Goal: Task Accomplishment & Management: Manage account settings

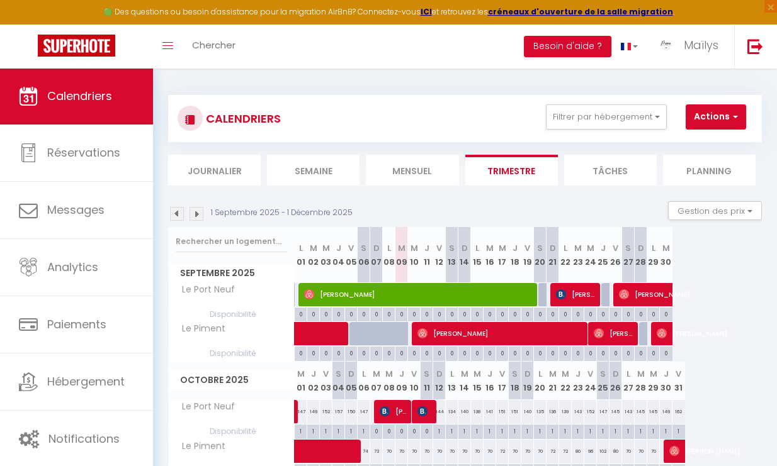
click at [69, 100] on span "Calendriers" at bounding box center [79, 96] width 65 height 16
click at [97, 103] on span "Calendriers" at bounding box center [79, 96] width 65 height 16
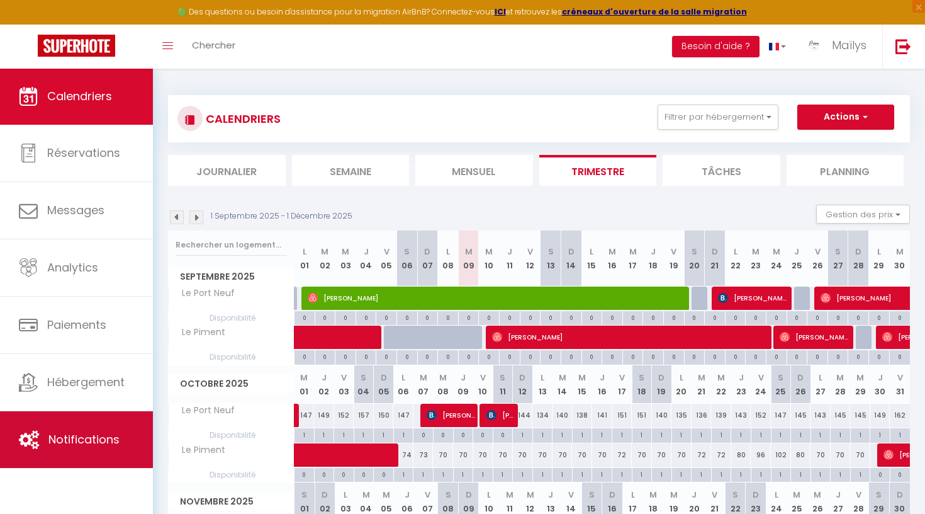
click at [92, 449] on link "Notifications" at bounding box center [76, 439] width 153 height 57
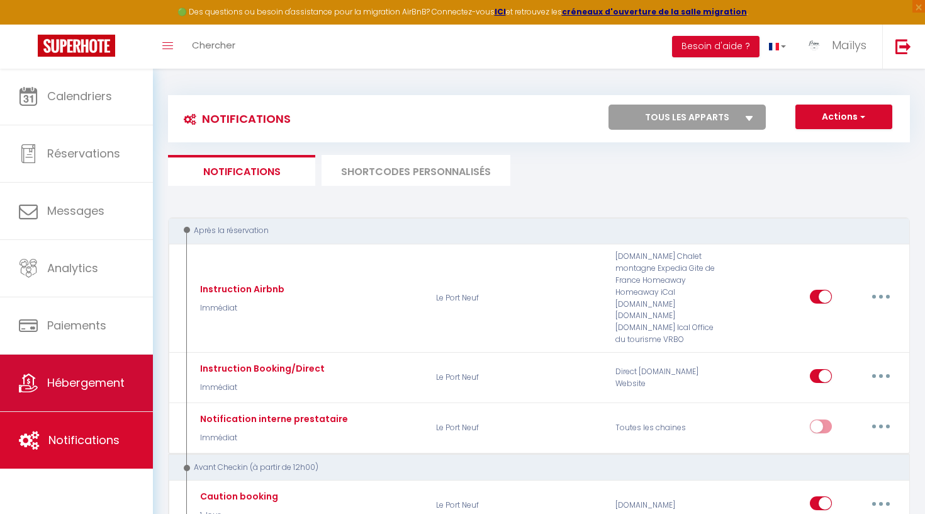
click at [78, 386] on span "Hébergement" at bounding box center [85, 382] width 77 height 16
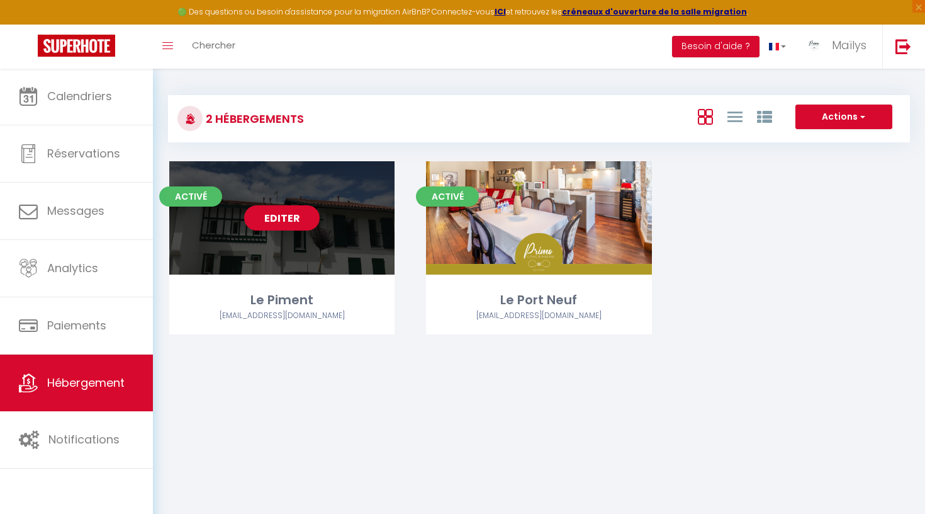
click at [290, 213] on link "Editer" at bounding box center [282, 217] width 76 height 25
select select "3"
select select "2"
select select "1"
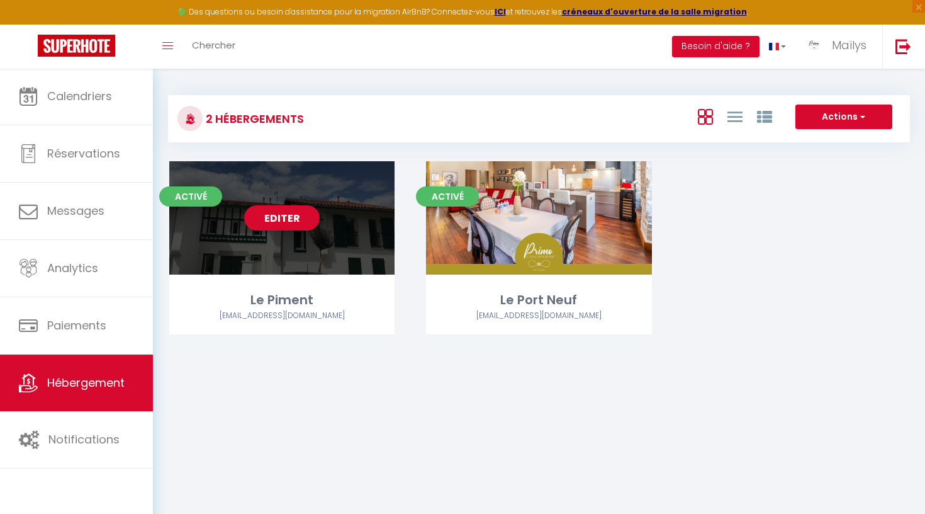
select select
select select "28"
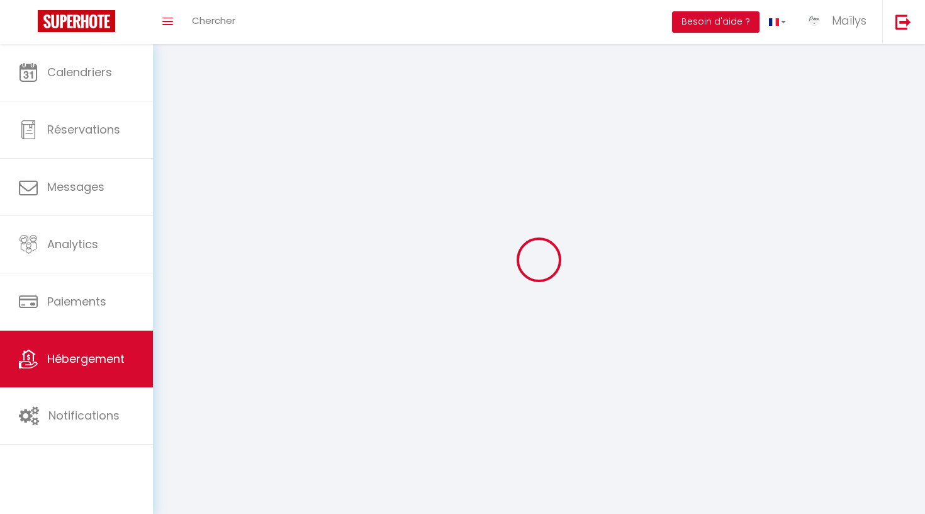
select select
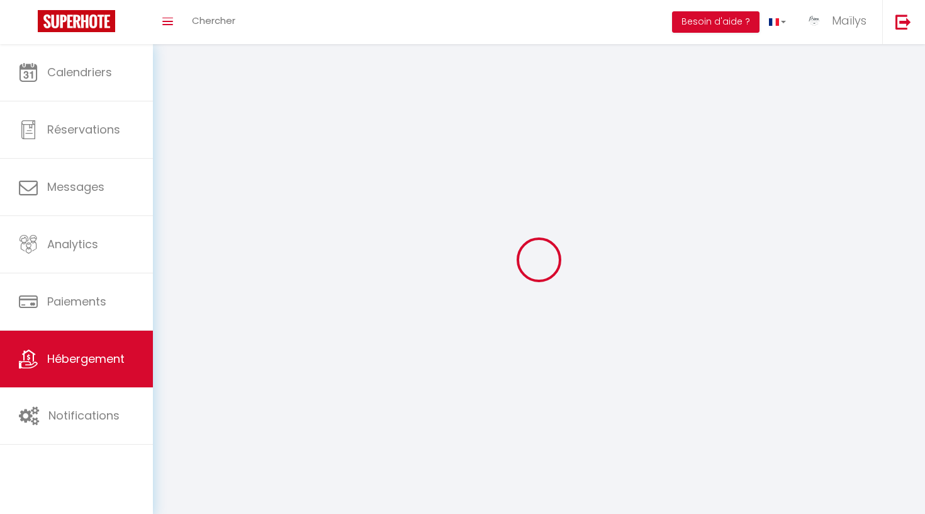
select select
checkbox input "false"
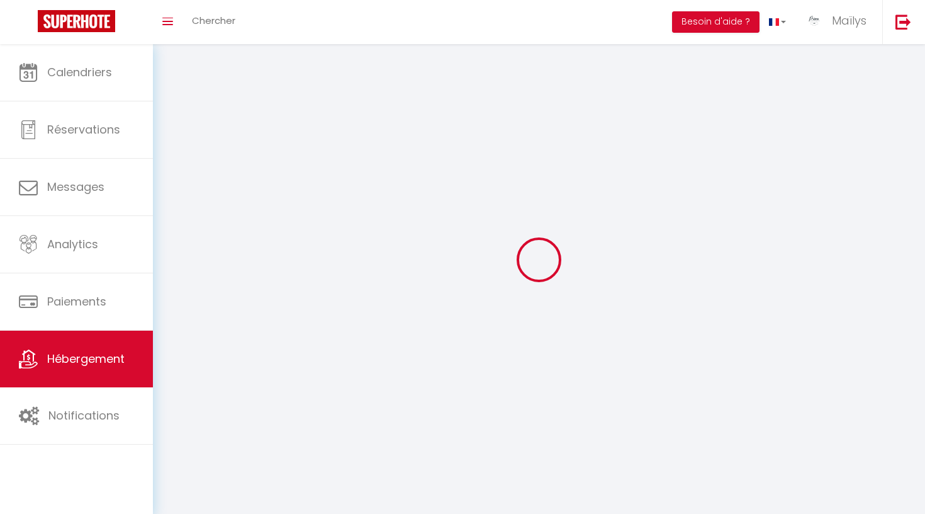
select select
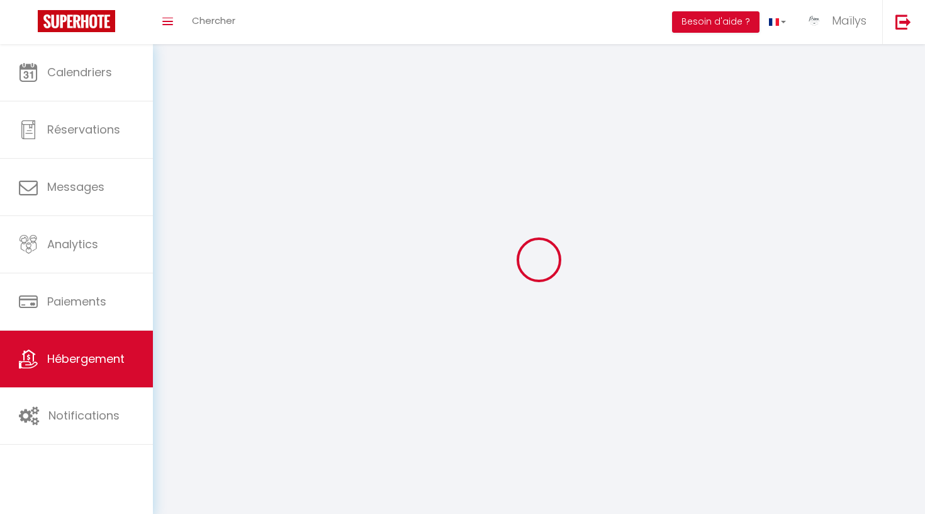
select select
checkbox input "false"
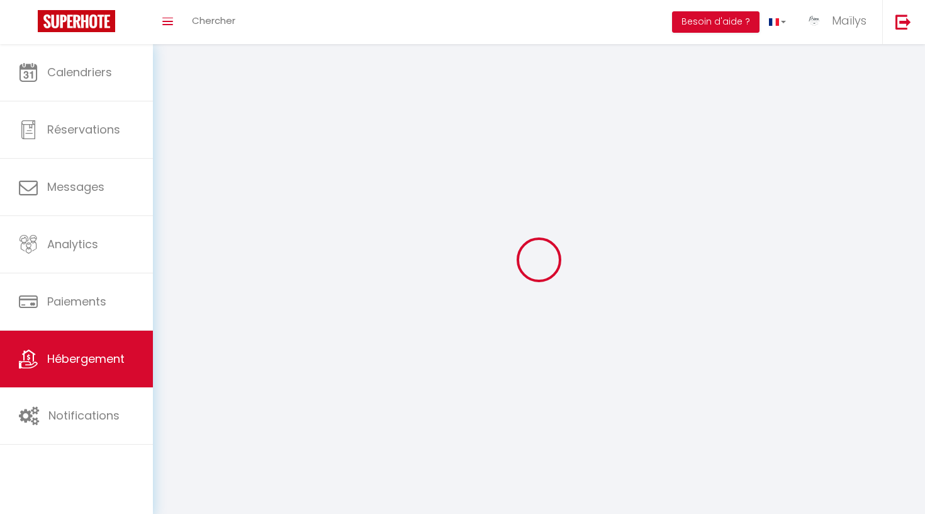
checkbox input "false"
select select
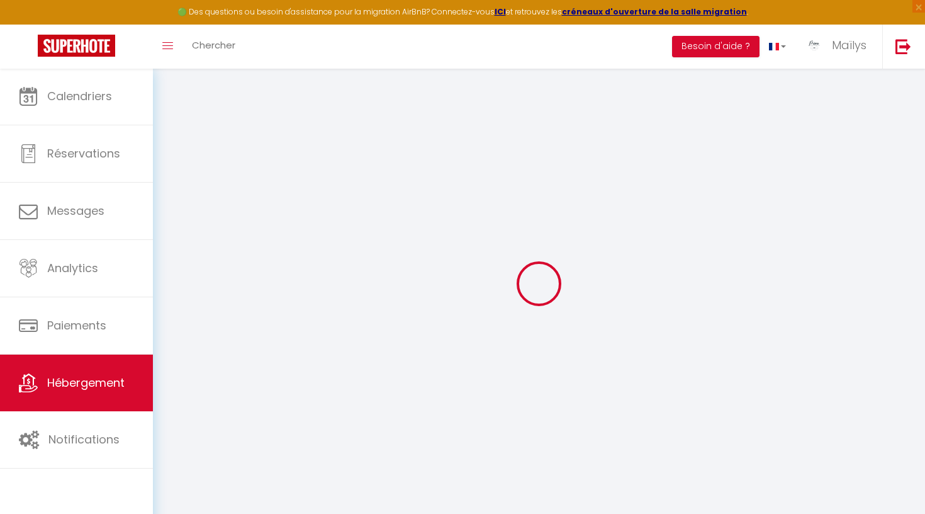
select select
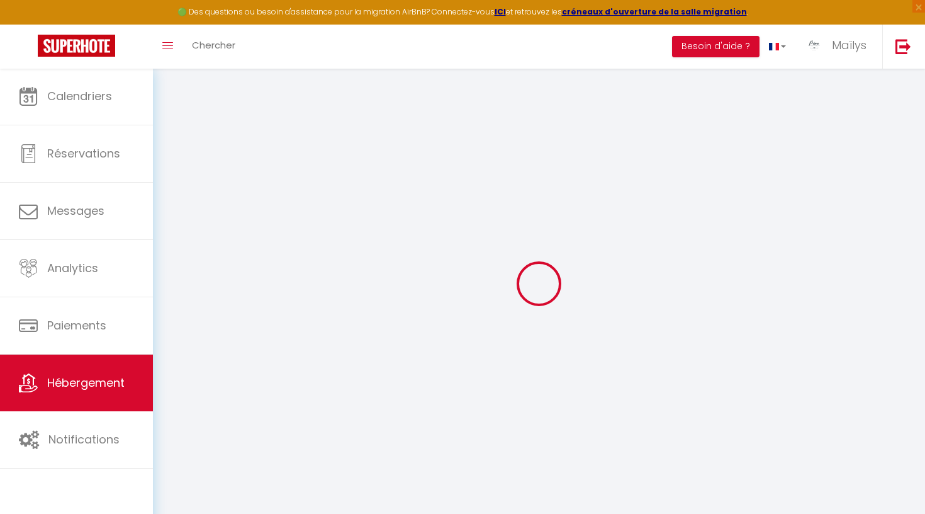
select select
checkbox input "false"
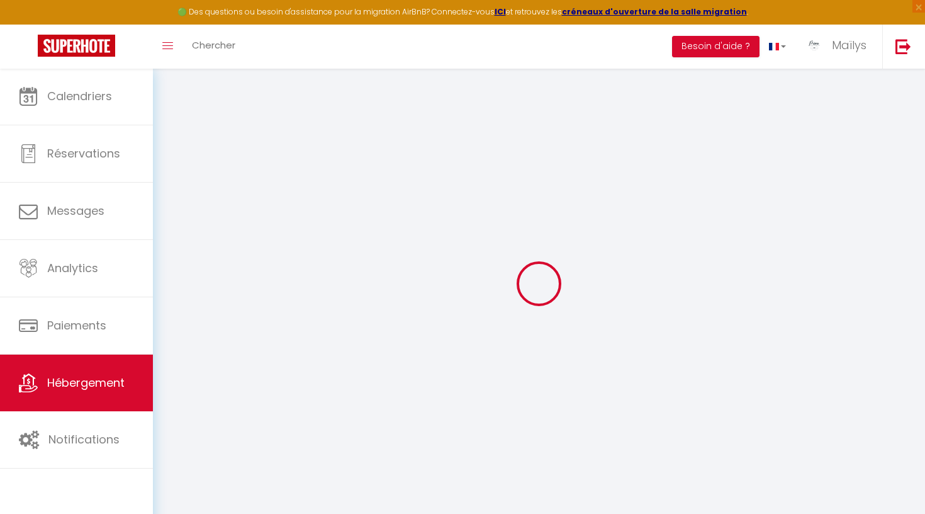
select select
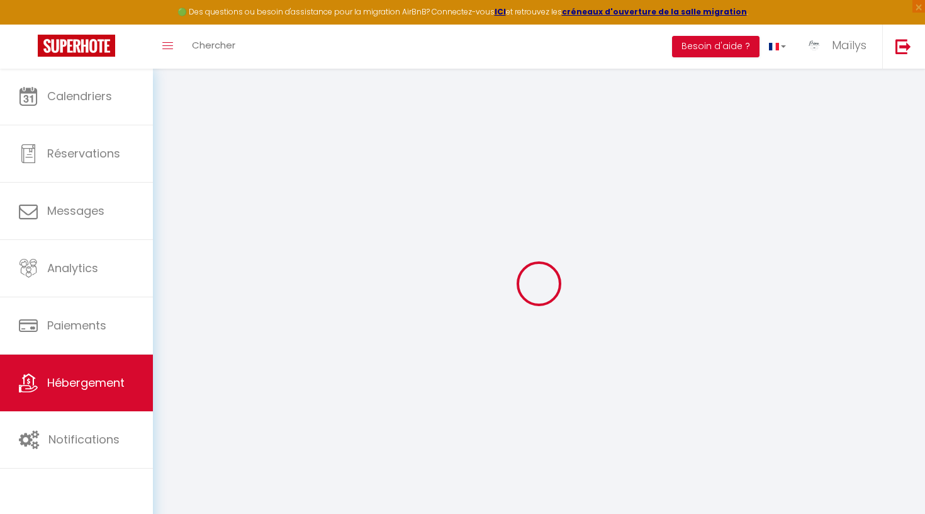
select select
checkbox input "false"
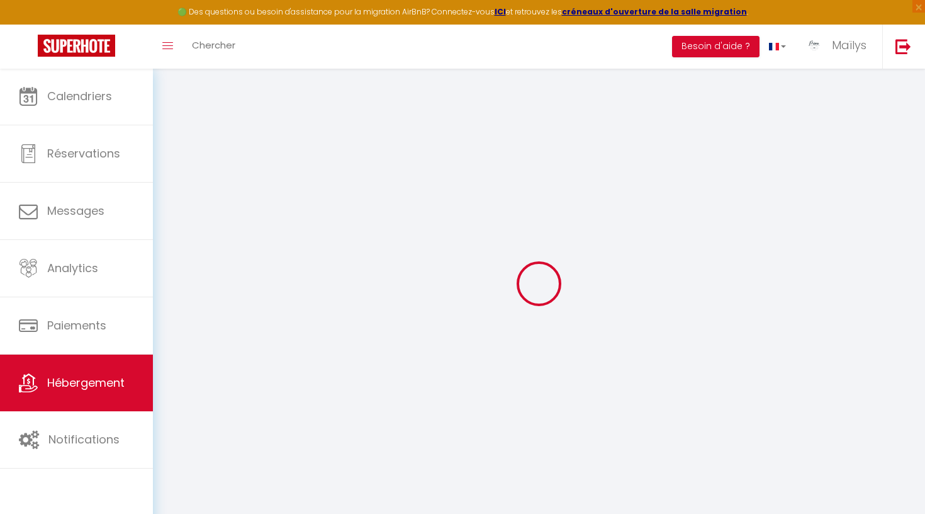
checkbox input "false"
select select
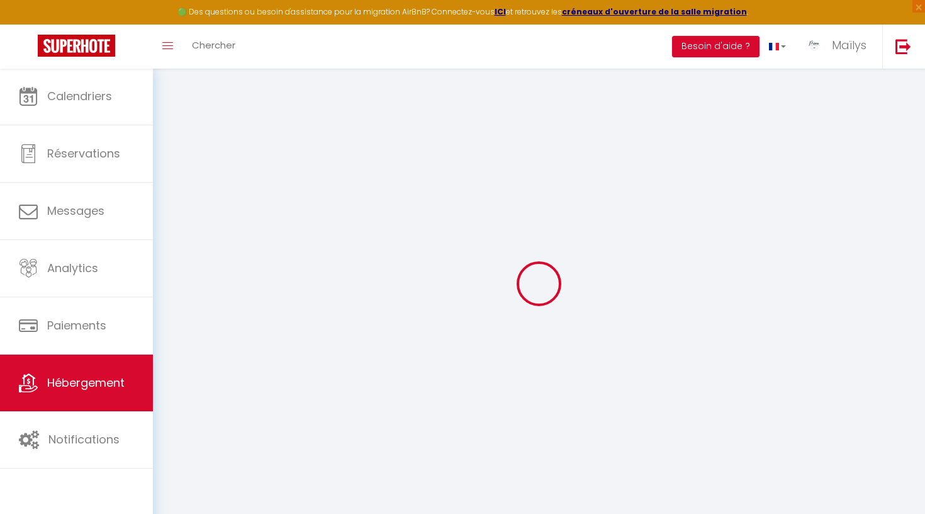
select select
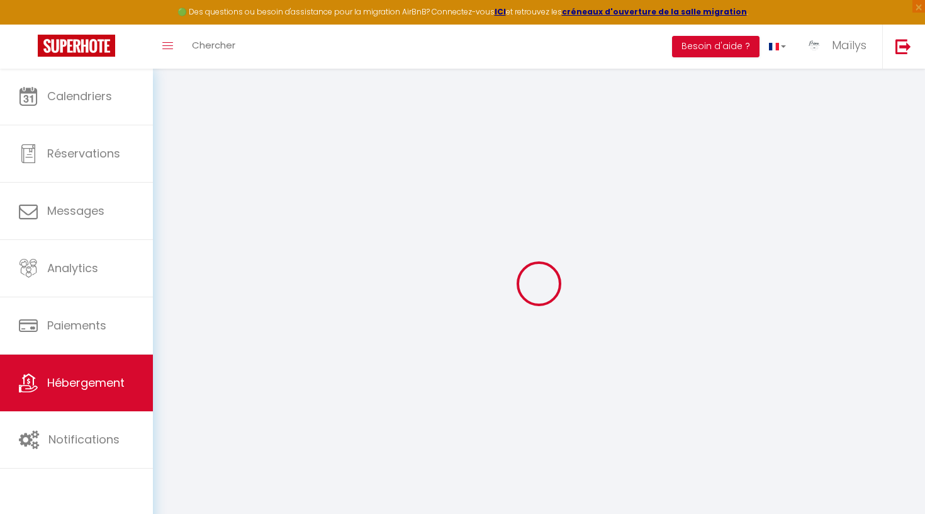
checkbox input "false"
select select
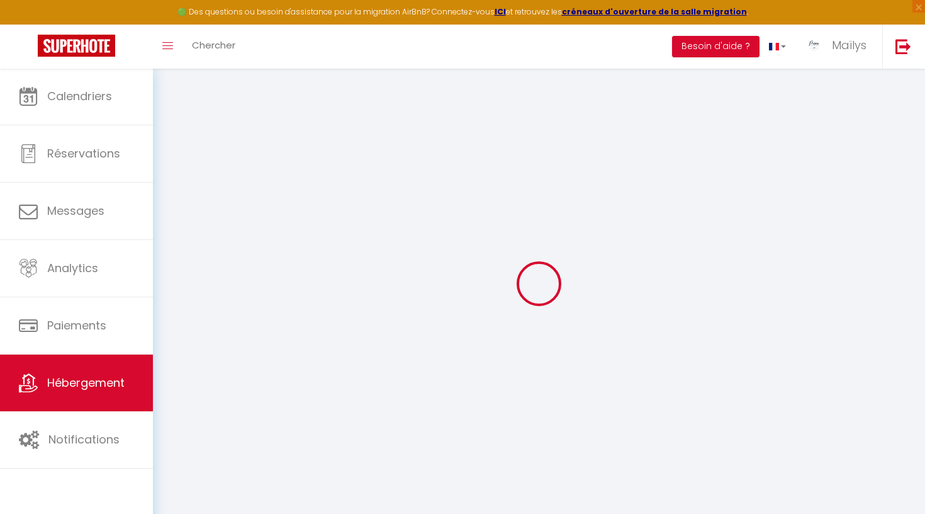
select select
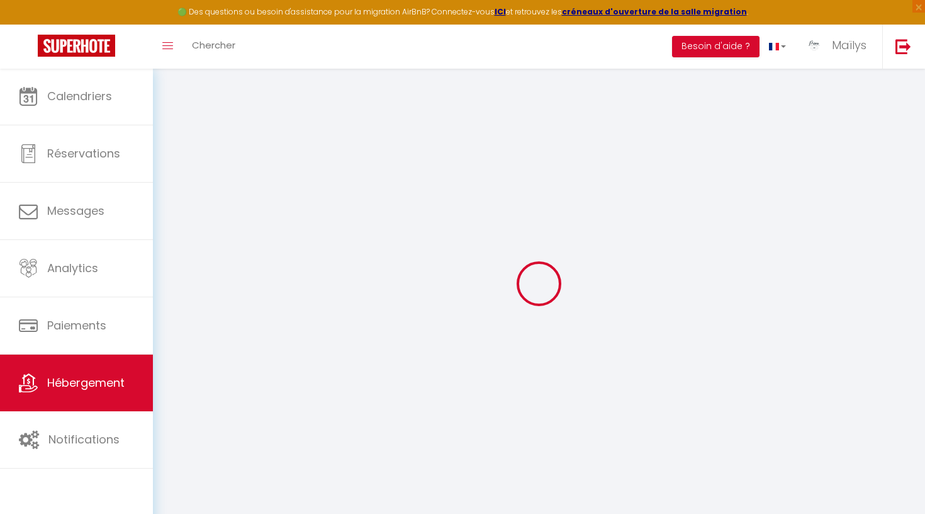
select select
checkbox input "false"
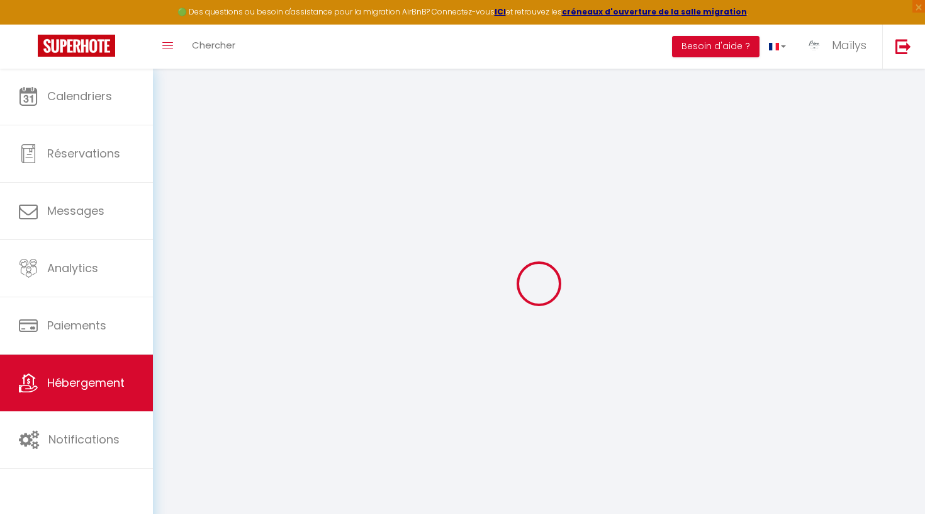
checkbox input "false"
select select
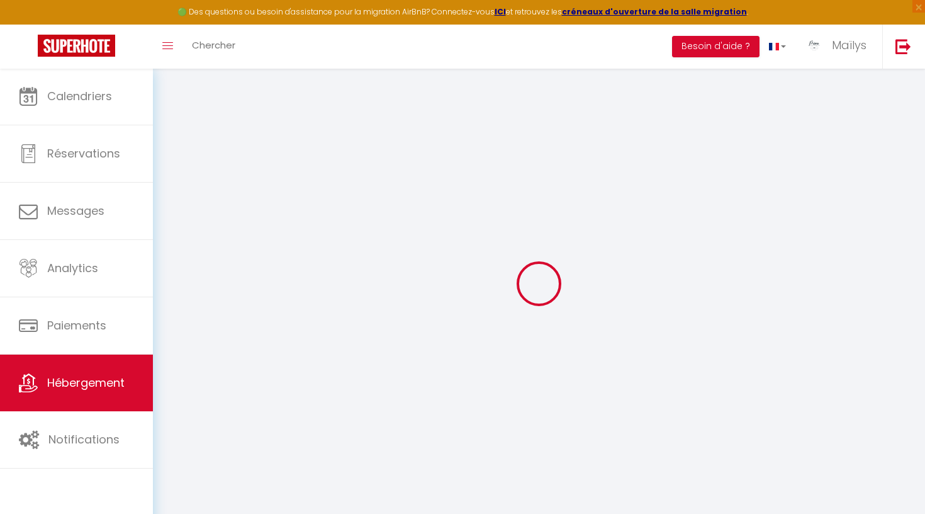
select select
checkbox input "false"
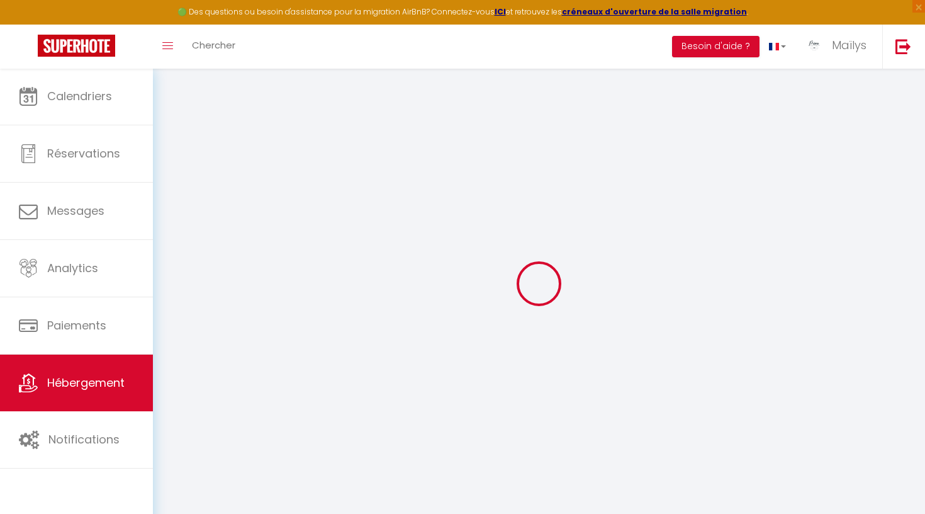
checkbox input "false"
select select
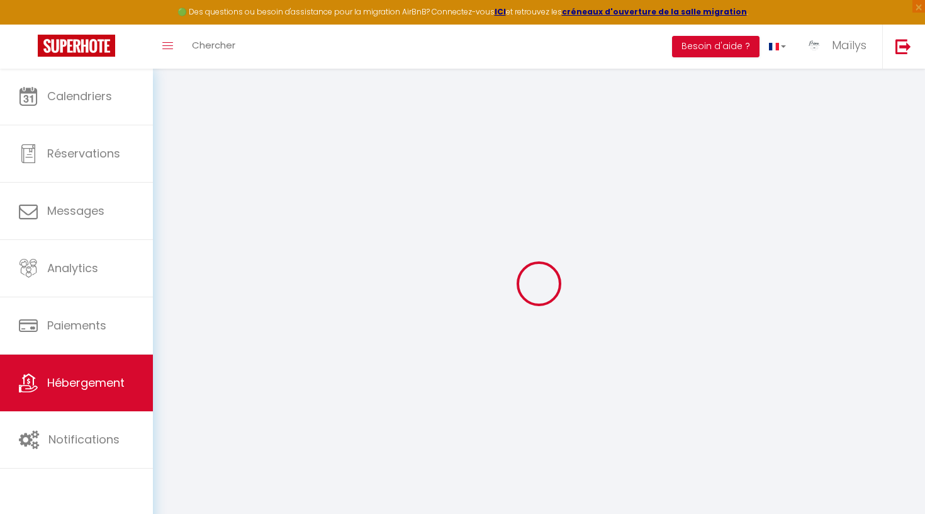
type input "Le Piment"
type input "Aurore"
type input "[PERSON_NAME]"
type input "[STREET_ADDRESS][PERSON_NAME]"
type input "33110"
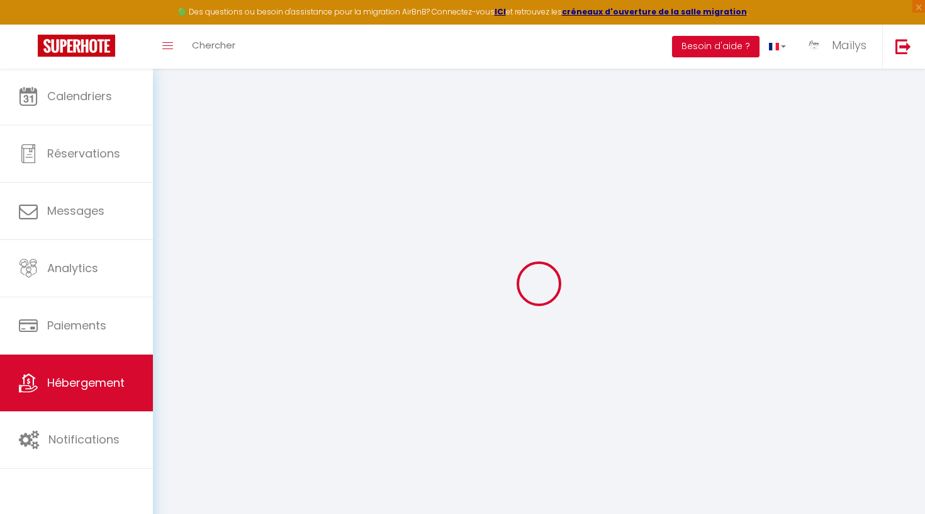
type input "Le BOUSCAT"
select select "2"
type input "100"
type input "70"
type input "5"
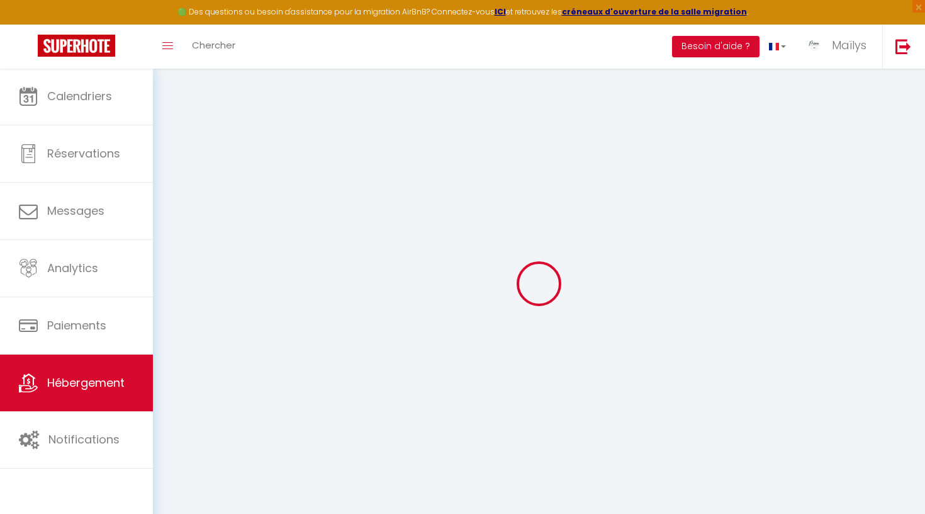
type input "0"
type input "300"
select select
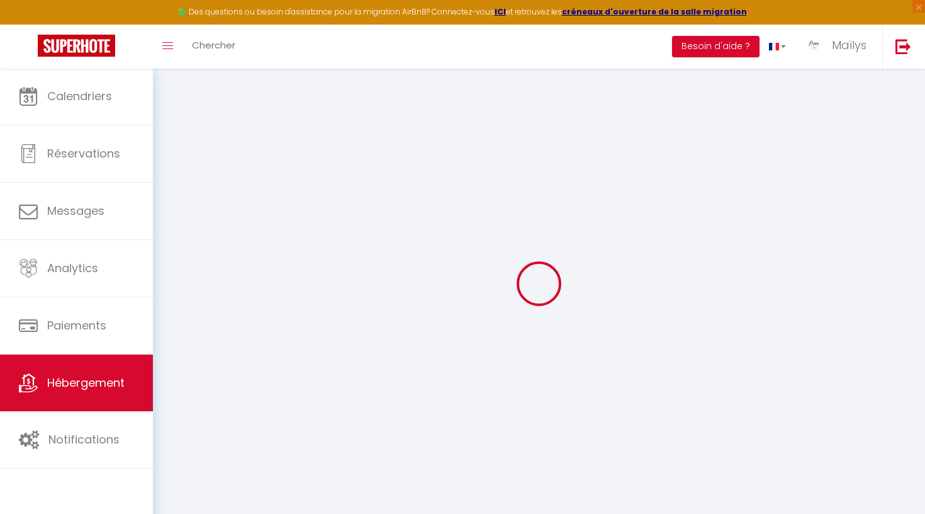
select select
type input "65 errekondoko bidea"
type input "64250"
type input "Espelette"
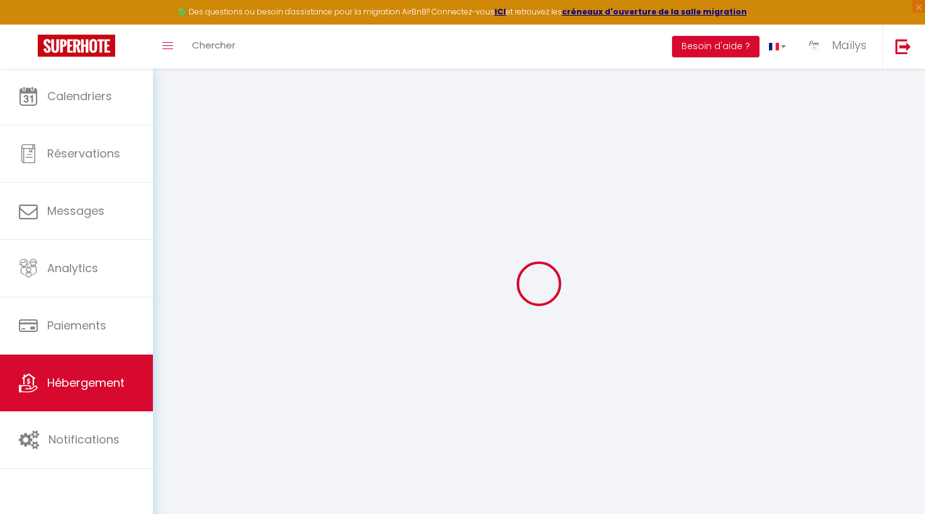
type input "[EMAIL_ADDRESS][DOMAIN_NAME]"
select select
checkbox input "true"
checkbox input "false"
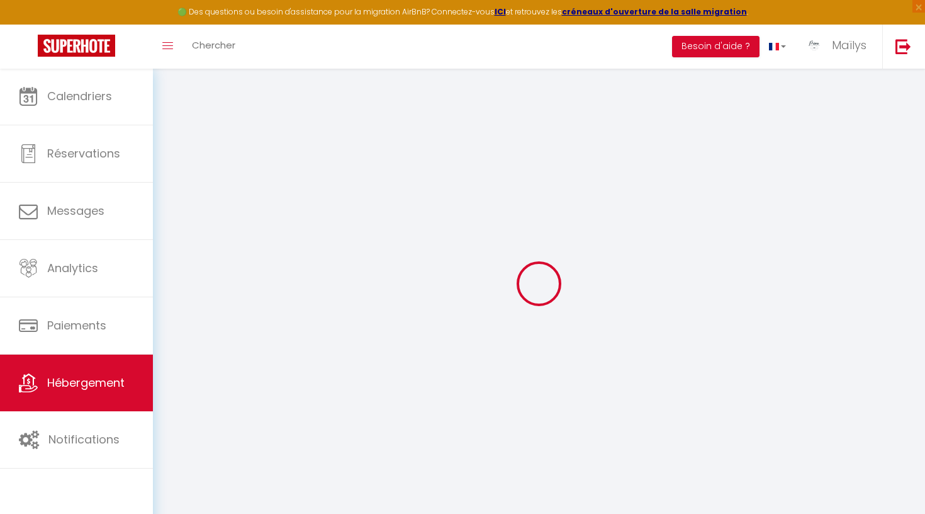
checkbox input "false"
radio input "true"
type input "0"
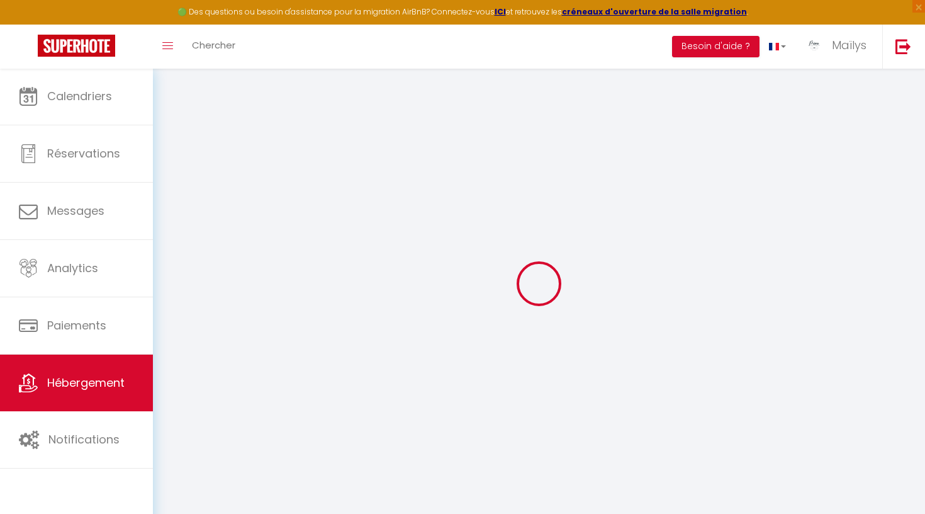
type input "0"
select select
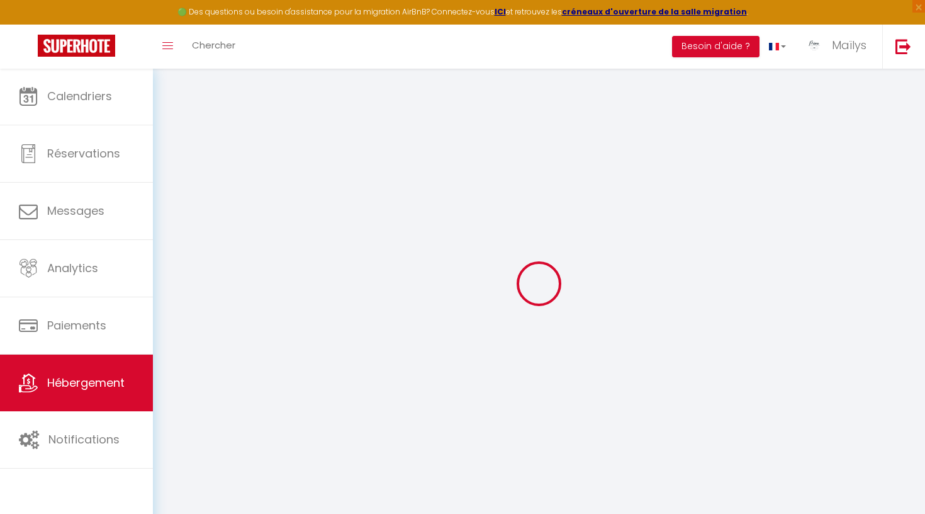
select select
checkbox input "true"
checkbox input "false"
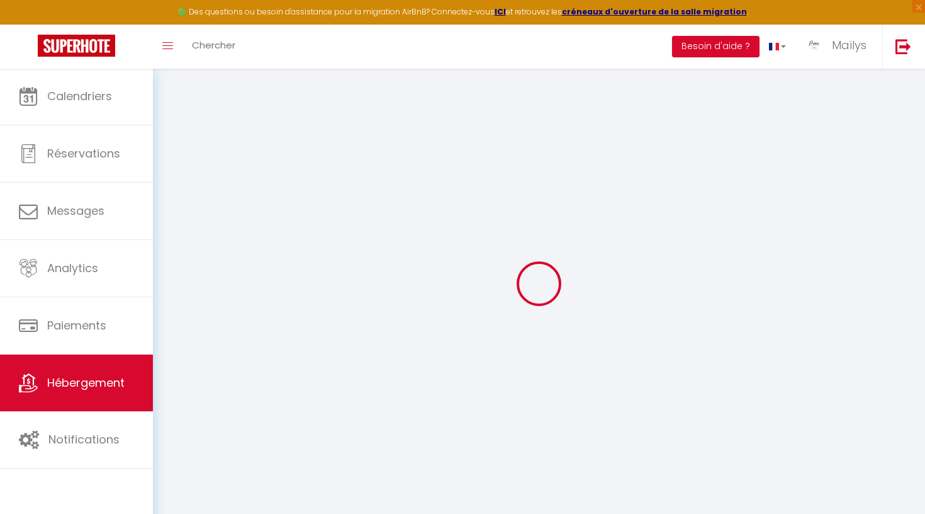
checkbox input "false"
select select
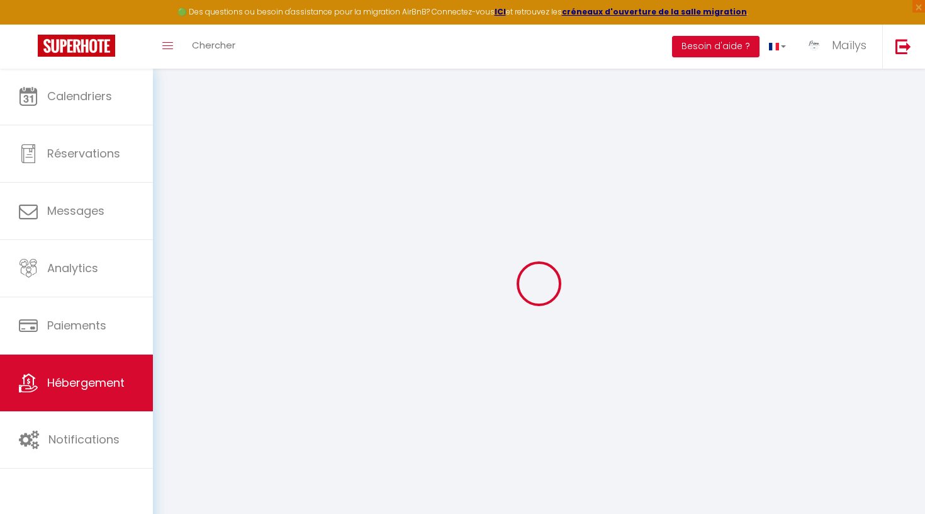
select select
checkbox input "true"
checkbox input "false"
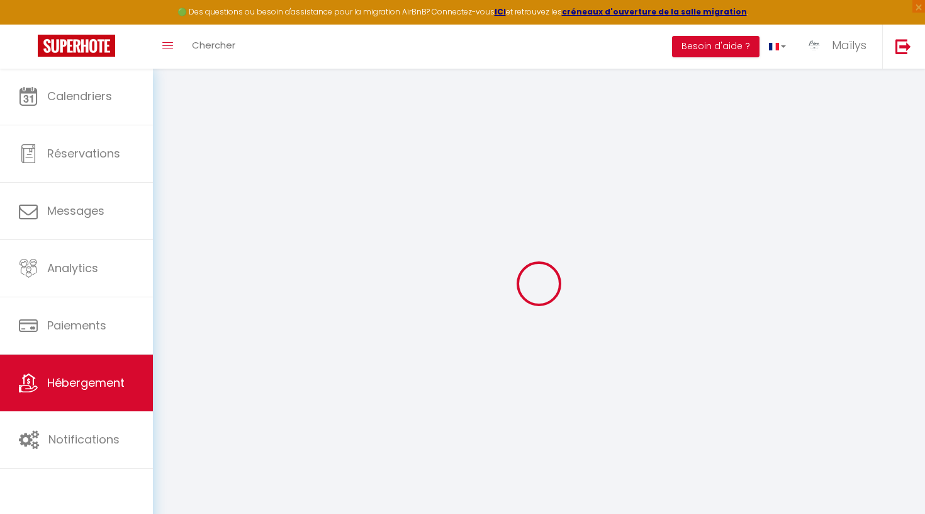
checkbox input "false"
select select
checkbox input "true"
checkbox input "false"
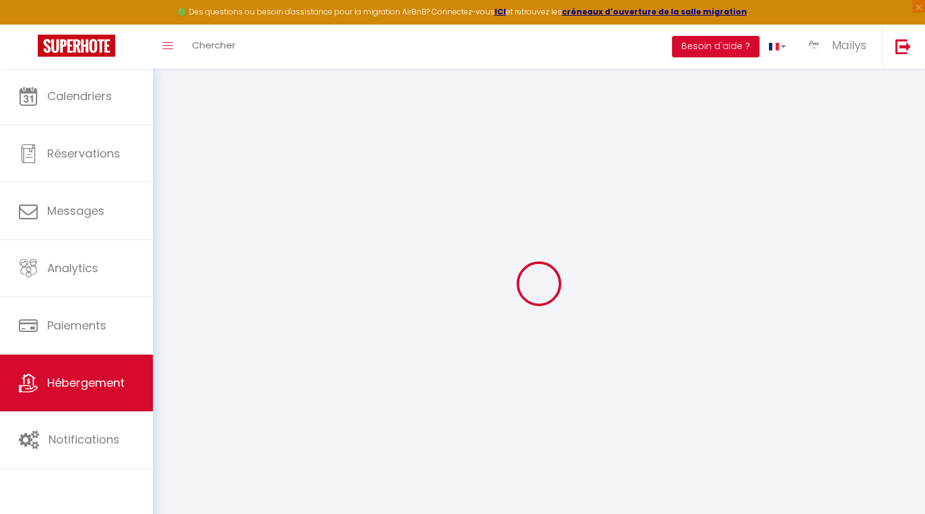
checkbox input "false"
select select "16:00"
select select
select select "11:00"
select select "30"
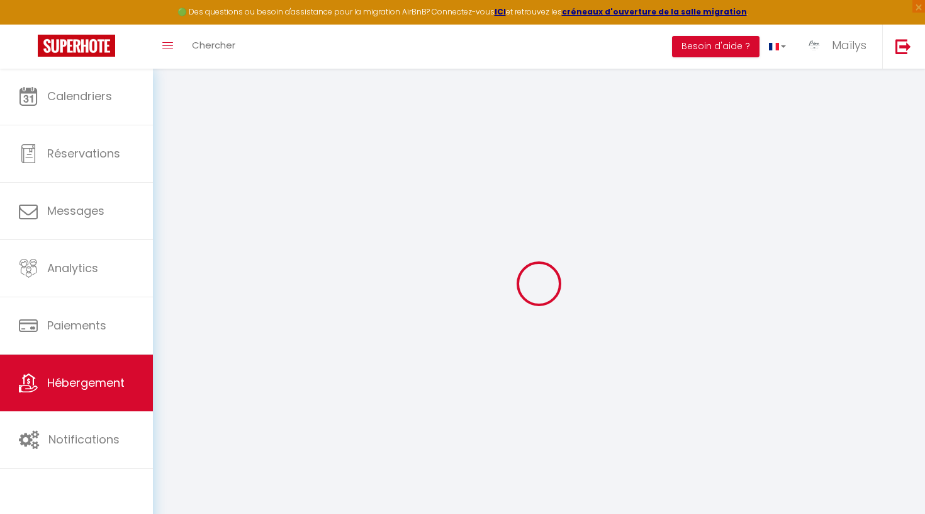
select select "90"
select select
checkbox input "true"
checkbox input "false"
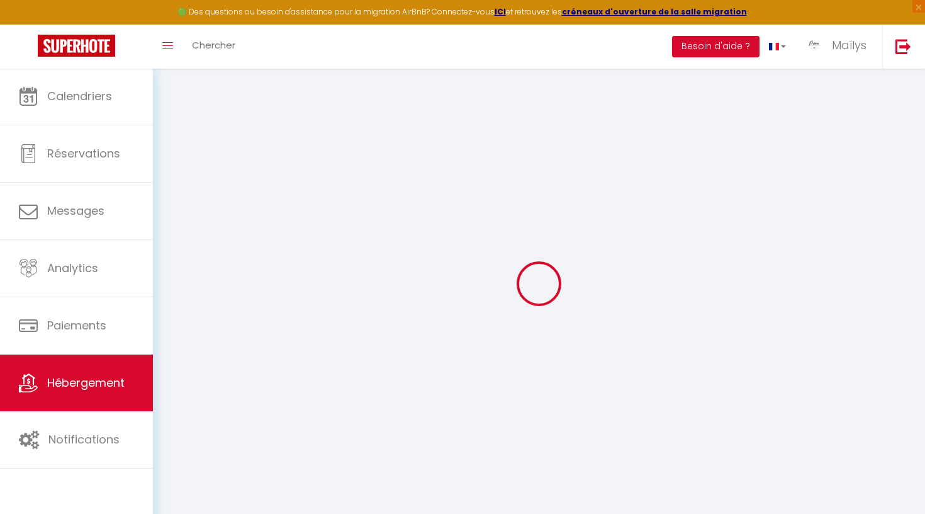
checkbox input "false"
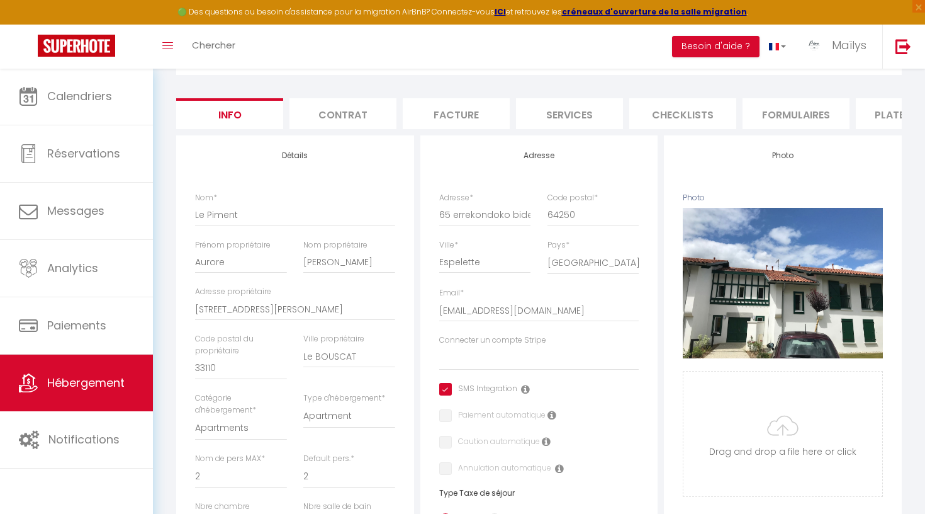
scroll to position [91, 0]
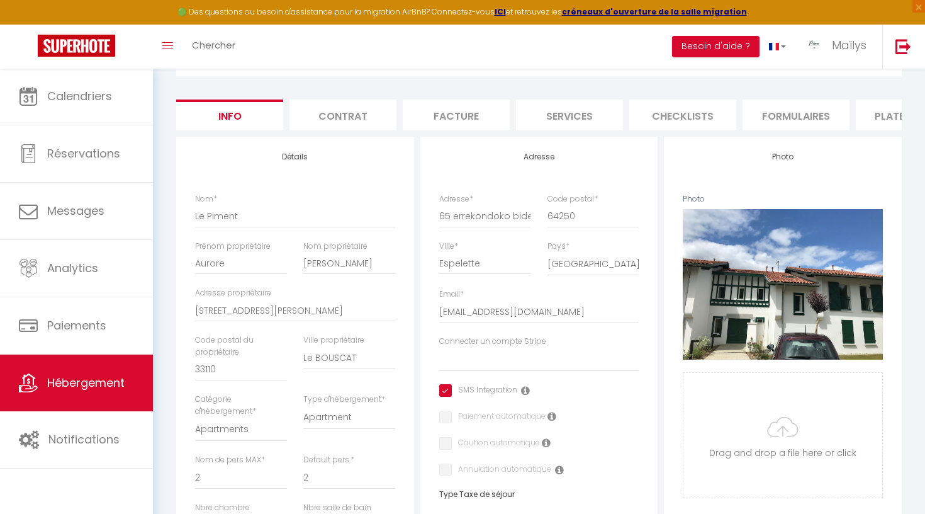
click at [339, 115] on li "Contrat" at bounding box center [343, 114] width 107 height 31
select select
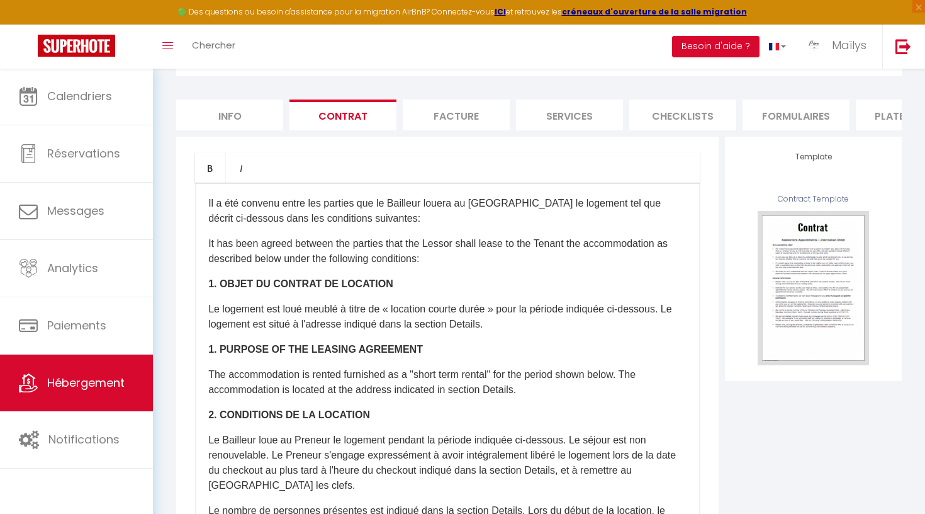
click at [447, 122] on li "Facture" at bounding box center [456, 114] width 107 height 31
select select
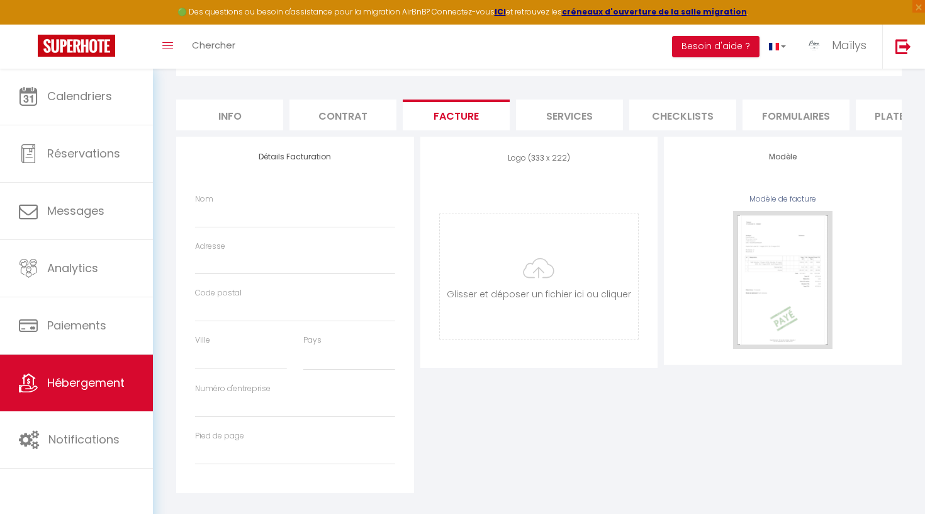
click at [544, 123] on li "Services" at bounding box center [569, 114] width 107 height 31
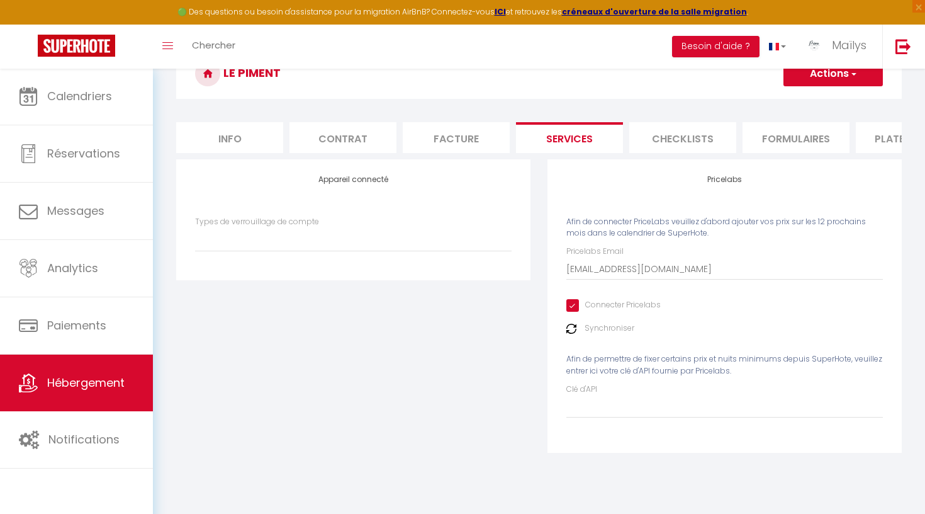
select select
click at [574, 306] on input "Connecter Pricelabs" at bounding box center [613, 305] width 94 height 13
checkbox input "false"
select select
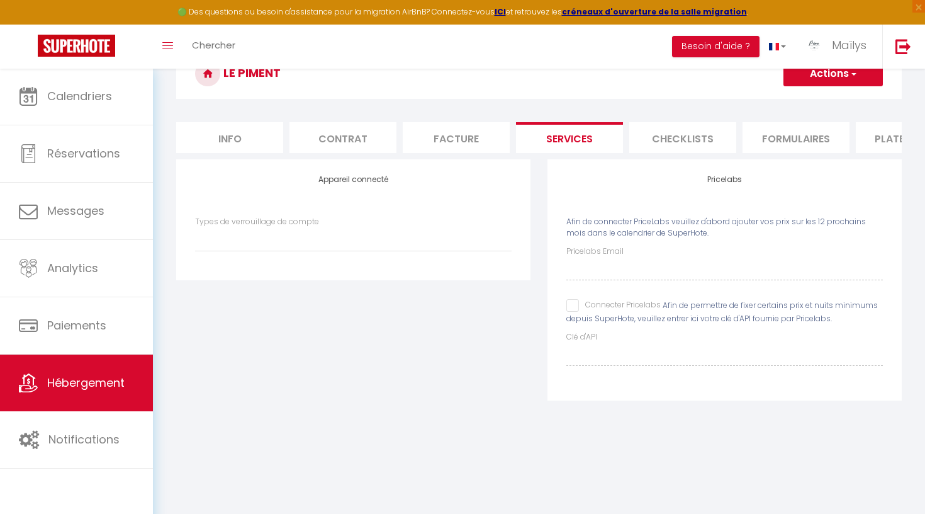
click at [639, 408] on div "Pricelabs Afin de connecter PriceLabs veuillez d'abord ajouter vos prix sur les…" at bounding box center [724, 287] width 371 height 257
click at [776, 72] on button "Actions" at bounding box center [833, 73] width 99 height 25
click at [776, 104] on link "Enregistrer" at bounding box center [832, 101] width 99 height 16
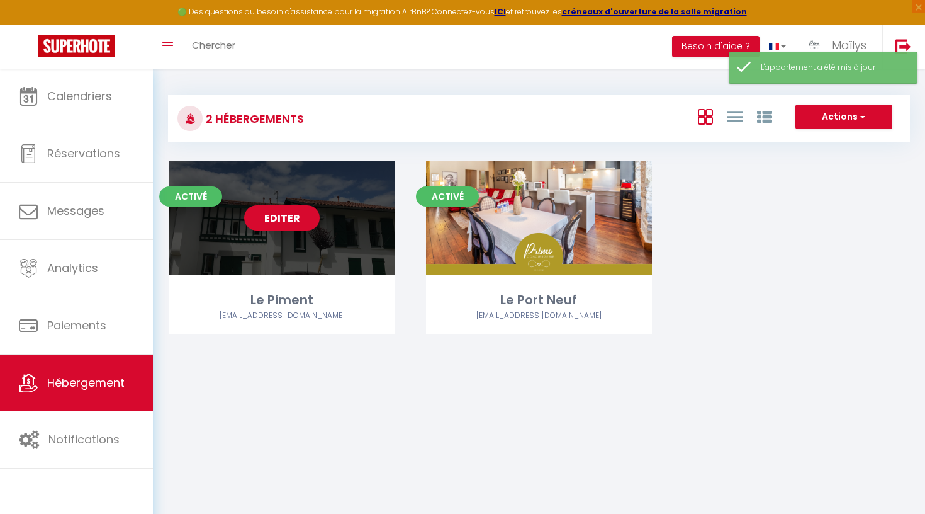
click at [291, 225] on link "Editer" at bounding box center [282, 217] width 76 height 25
select select "3"
select select "2"
select select "1"
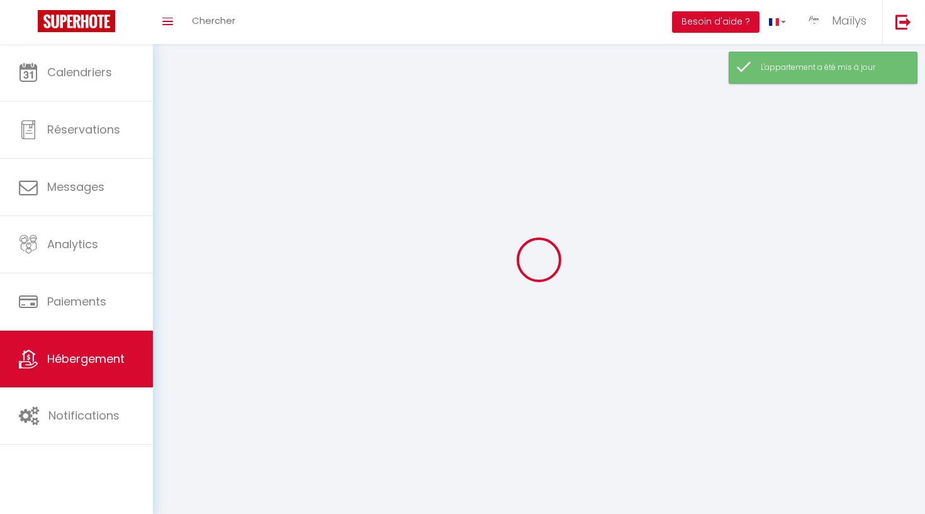
select select
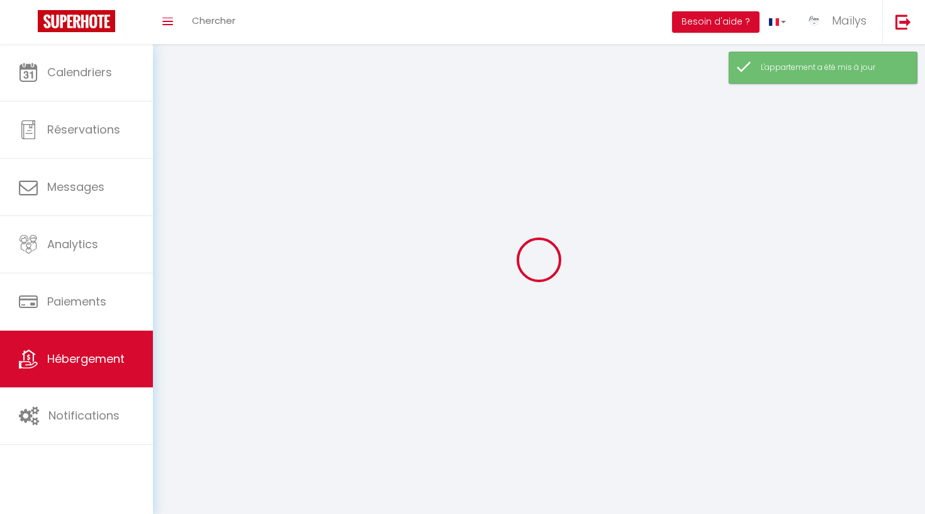
select select
checkbox input "false"
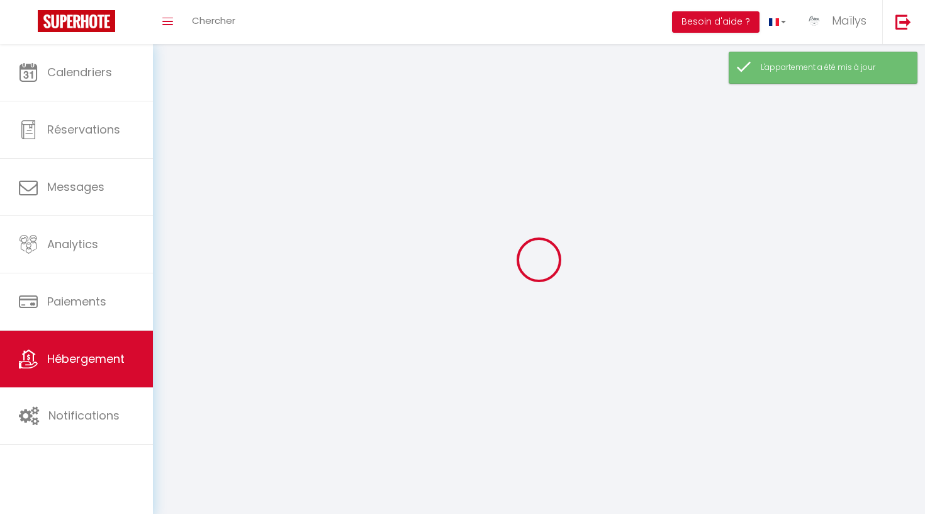
checkbox input "false"
select select
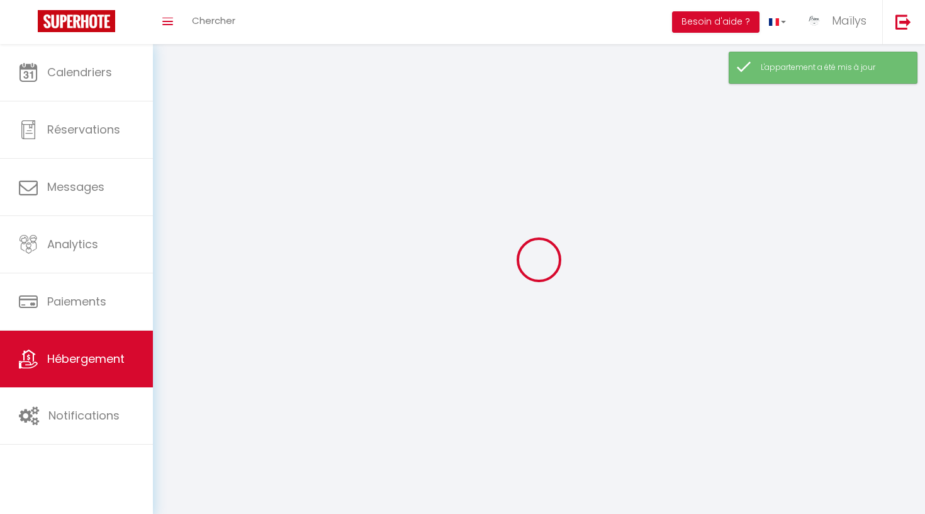
select select
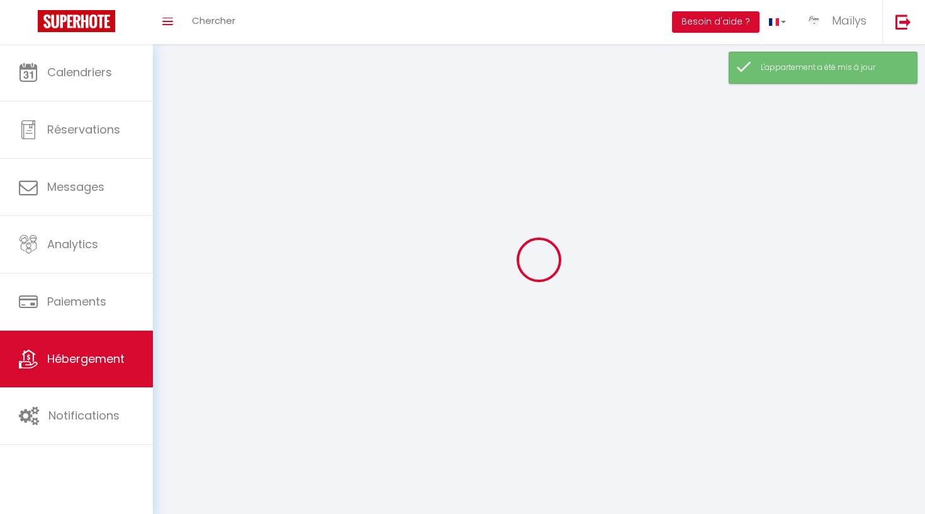
select select
checkbox input "false"
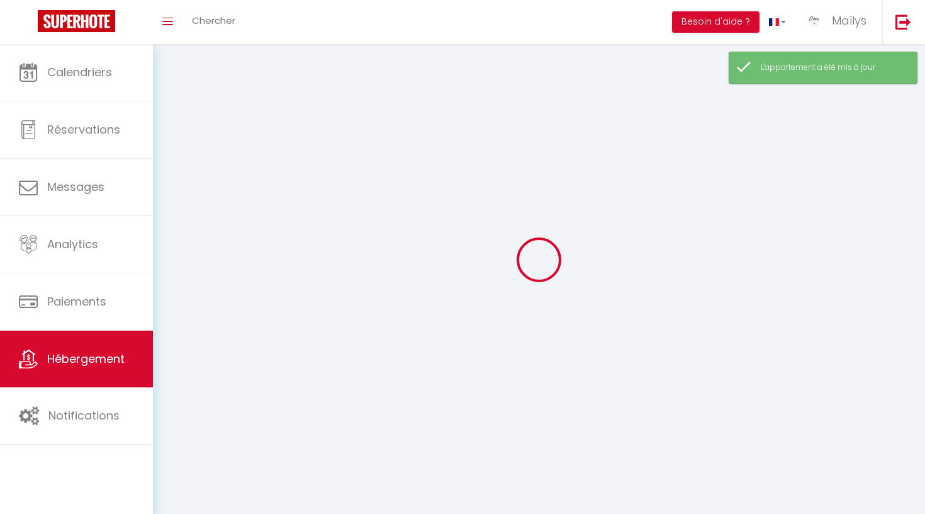
select select
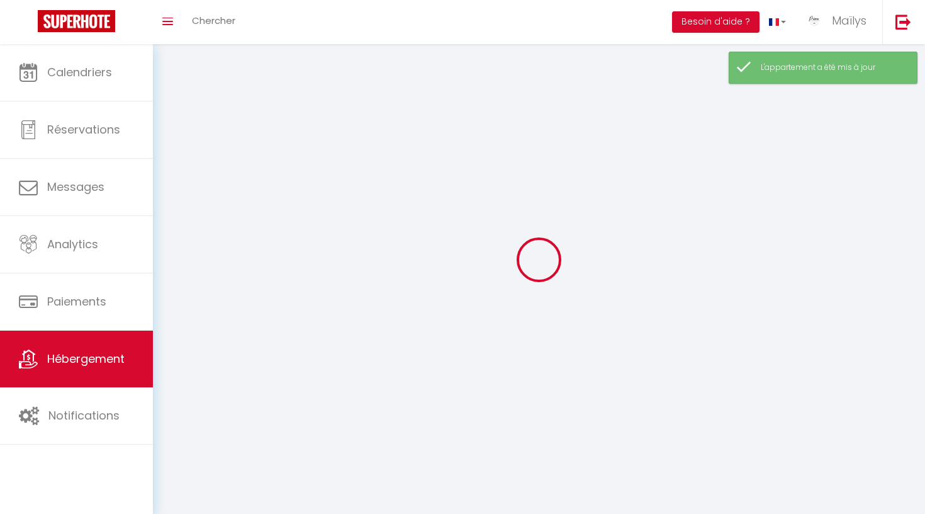
select select
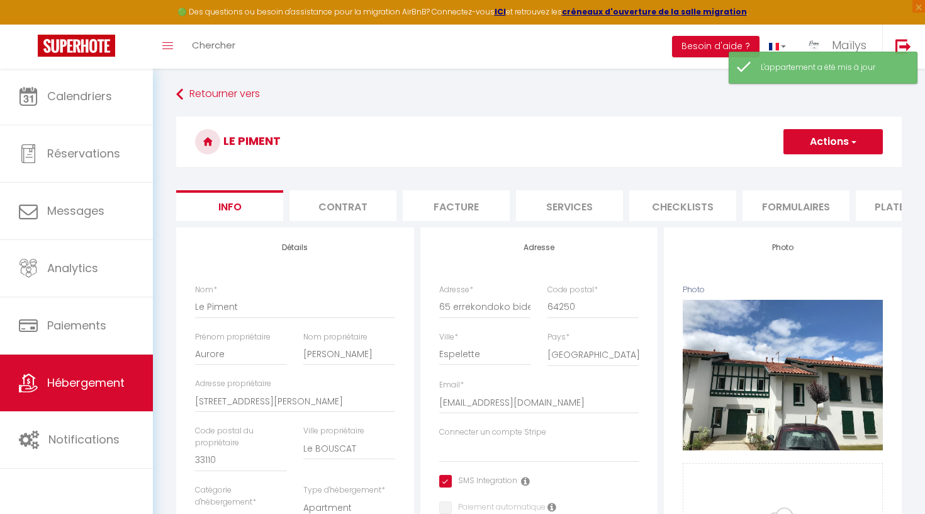
click at [575, 203] on li "Services" at bounding box center [569, 205] width 107 height 31
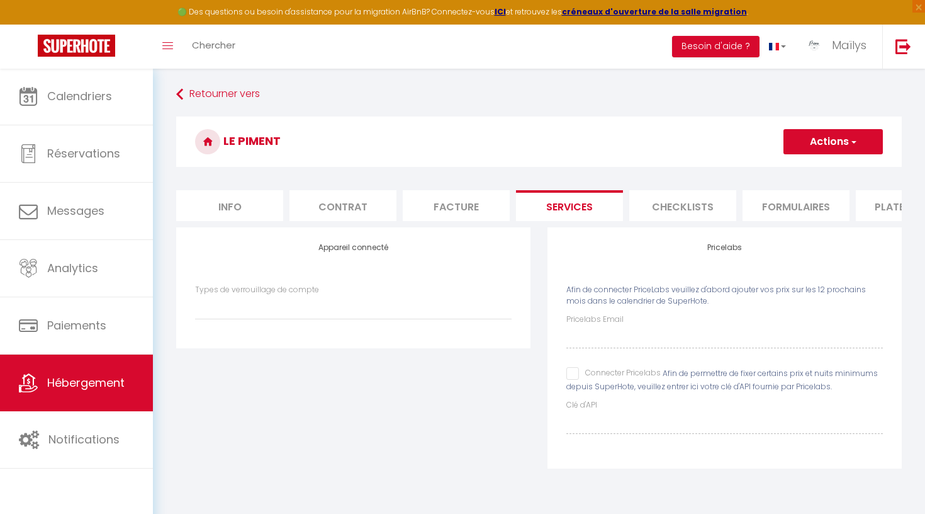
click at [675, 203] on li "Checklists" at bounding box center [682, 205] width 107 height 31
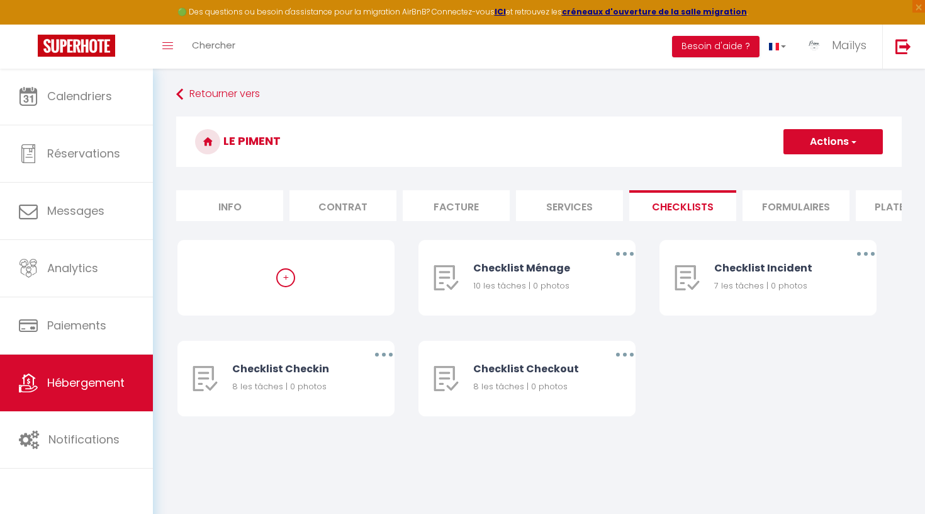
click at [765, 217] on li "Formulaires" at bounding box center [796, 205] width 107 height 31
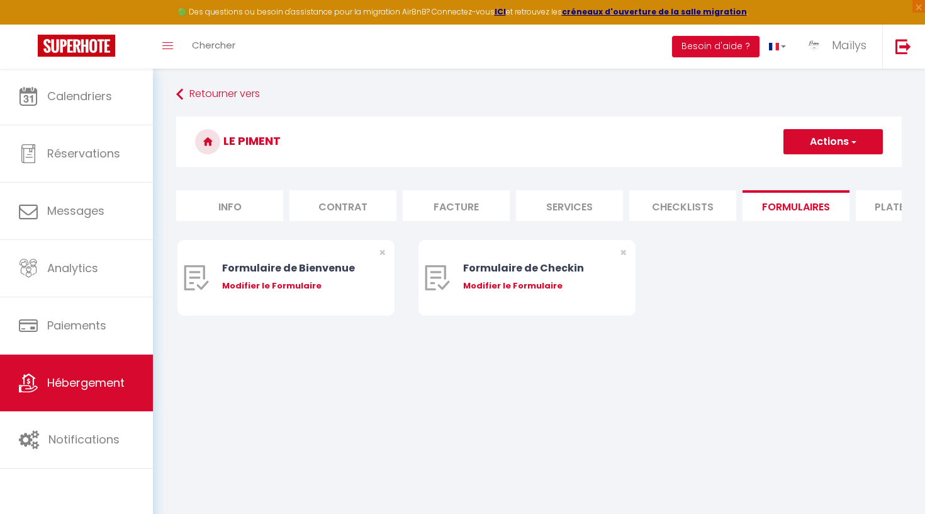
click at [587, 189] on form "Le Piment Actions Créer un nouveau formulaire Info Contrat Facture Services Che…" at bounding box center [539, 228] width 726 height 224
click at [585, 203] on li "Services" at bounding box center [569, 205] width 107 height 31
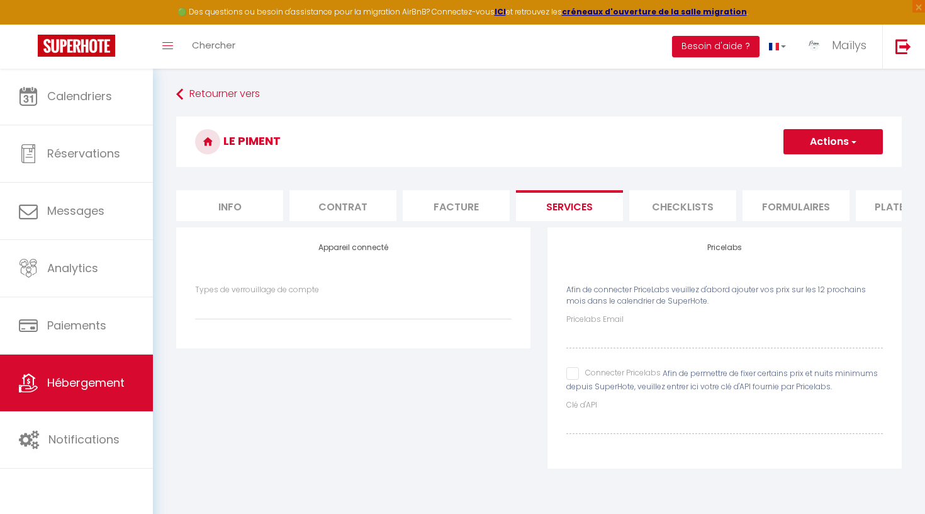
click at [776, 158] on h3 "Le Piment" at bounding box center [539, 141] width 726 height 50
click at [776, 149] on button "Actions" at bounding box center [833, 141] width 99 height 25
click at [776, 172] on link "Enregistrer" at bounding box center [832, 169] width 99 height 16
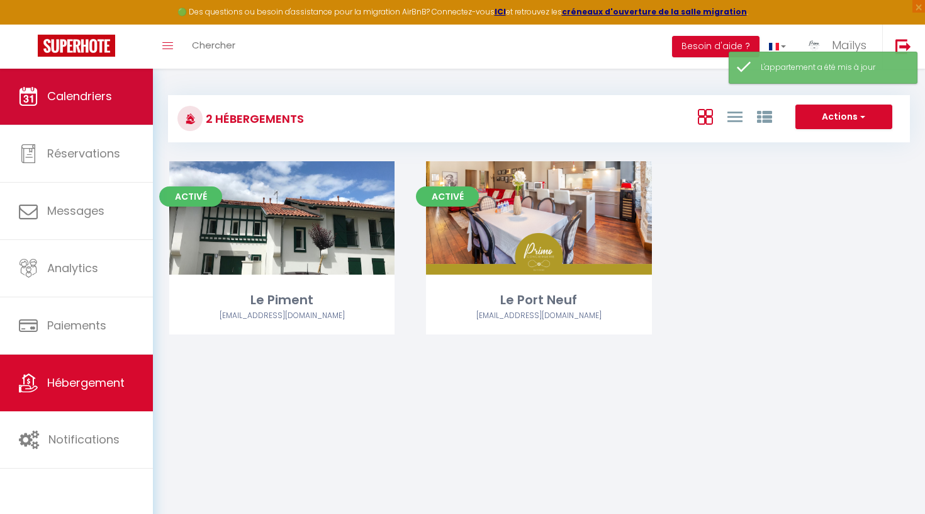
click at [98, 93] on span "Calendriers" at bounding box center [79, 96] width 65 height 16
